Goal: Information Seeking & Learning: Learn about a topic

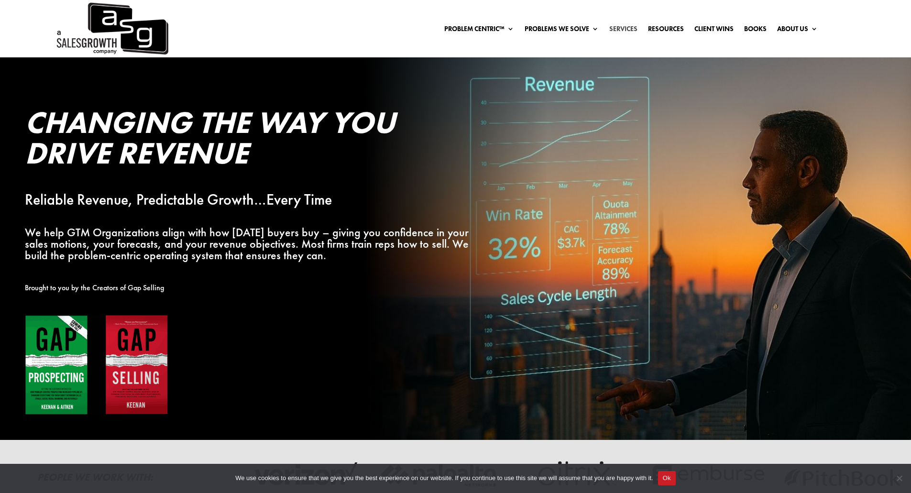
click at [619, 28] on link "Services" at bounding box center [623, 30] width 28 height 11
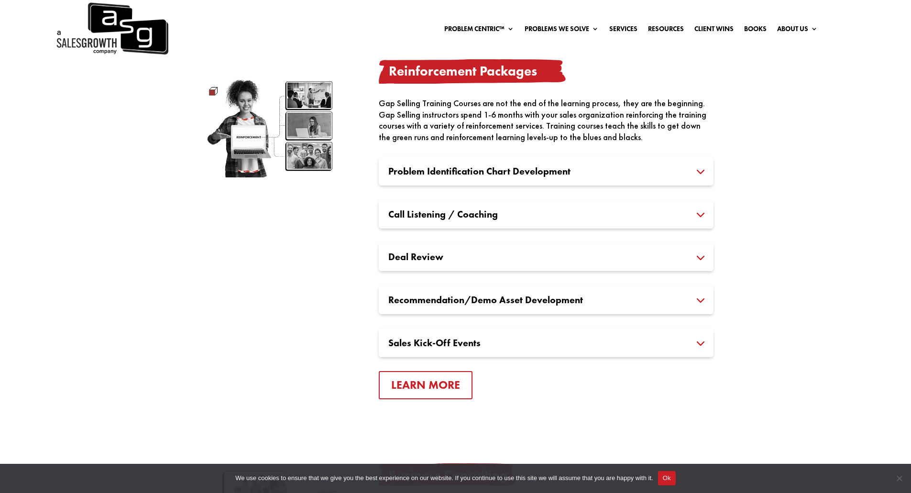
scroll to position [1350, 0]
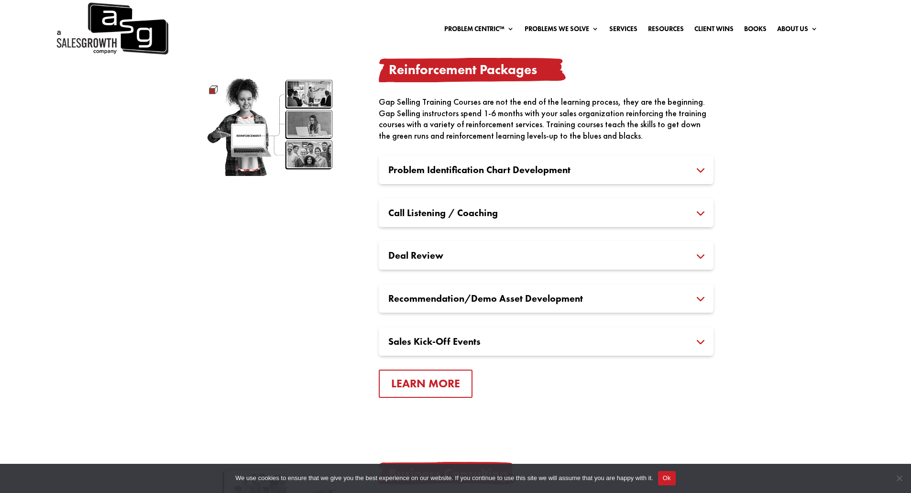
click at [470, 257] on h3 "Deal Review" at bounding box center [546, 255] width 316 height 10
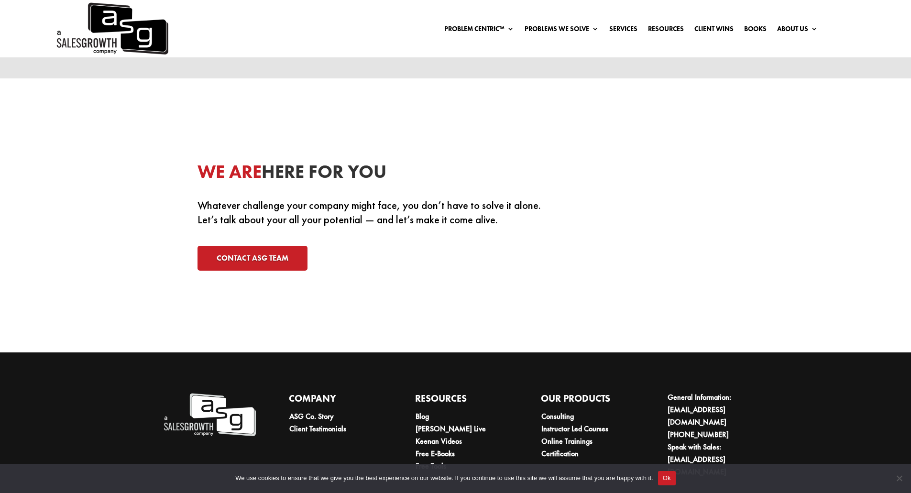
scroll to position [3042, 0]
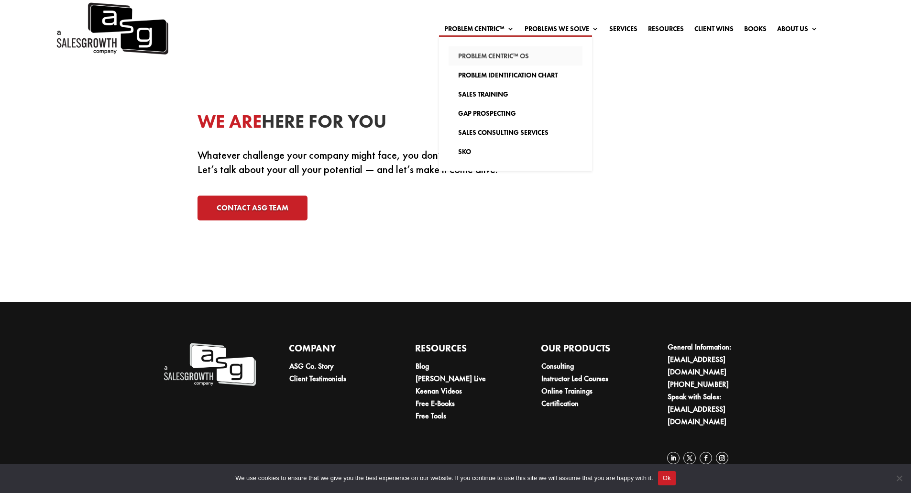
click at [491, 52] on link "Problem Centric™ OS" at bounding box center [515, 55] width 134 height 19
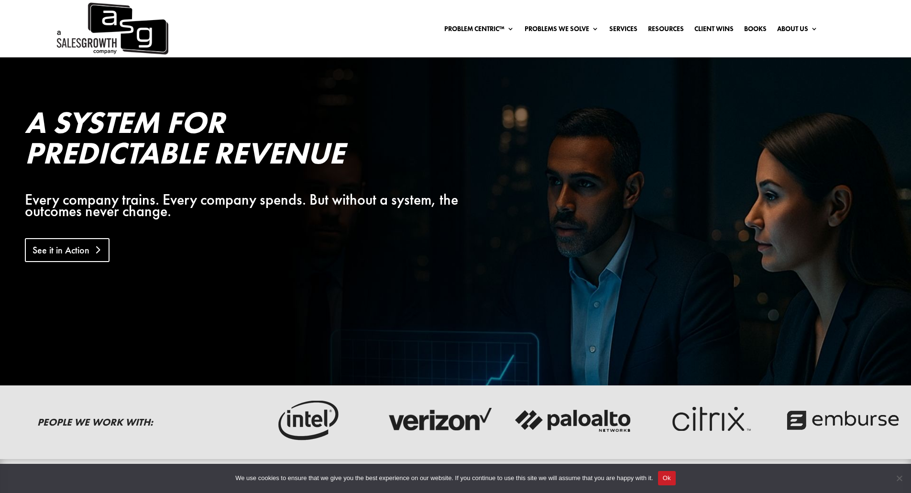
click at [78, 252] on link "See it in Action" at bounding box center [67, 250] width 85 height 24
